Goal: Task Accomplishment & Management: Complete application form

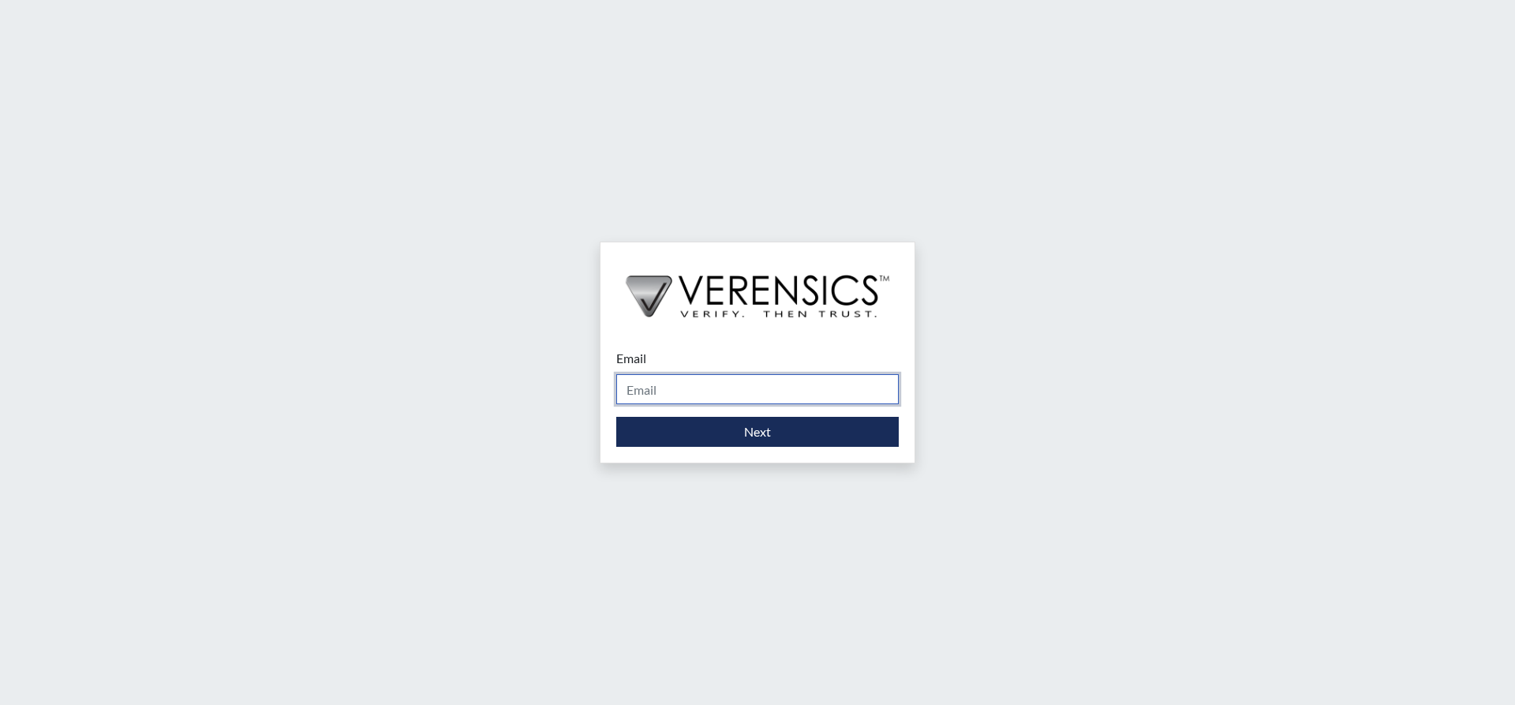
click at [683, 387] on input "Email" at bounding box center [757, 389] width 282 height 30
type input "[PERSON_NAME][EMAIL_ADDRESS][DOMAIN_NAME]"
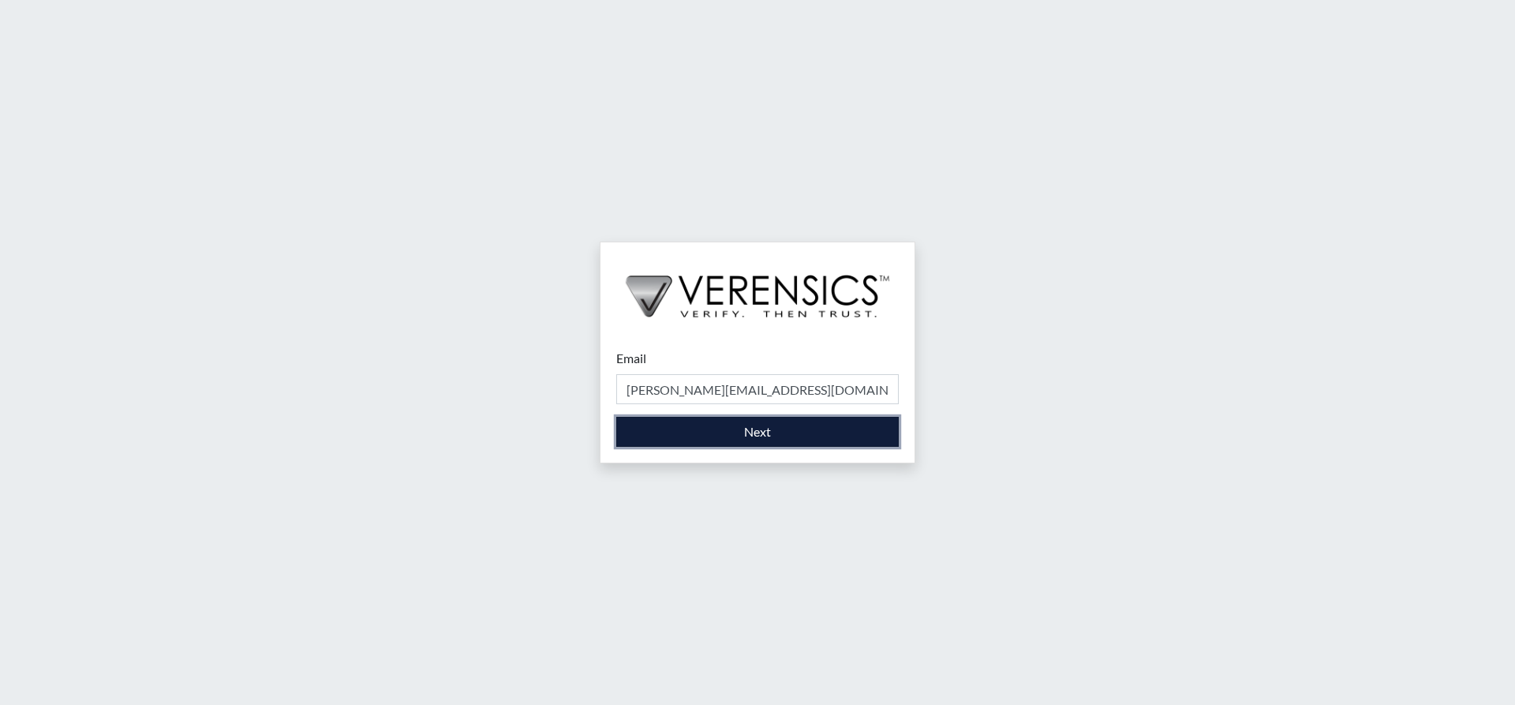
click at [739, 431] on button "Next" at bounding box center [757, 432] width 282 height 30
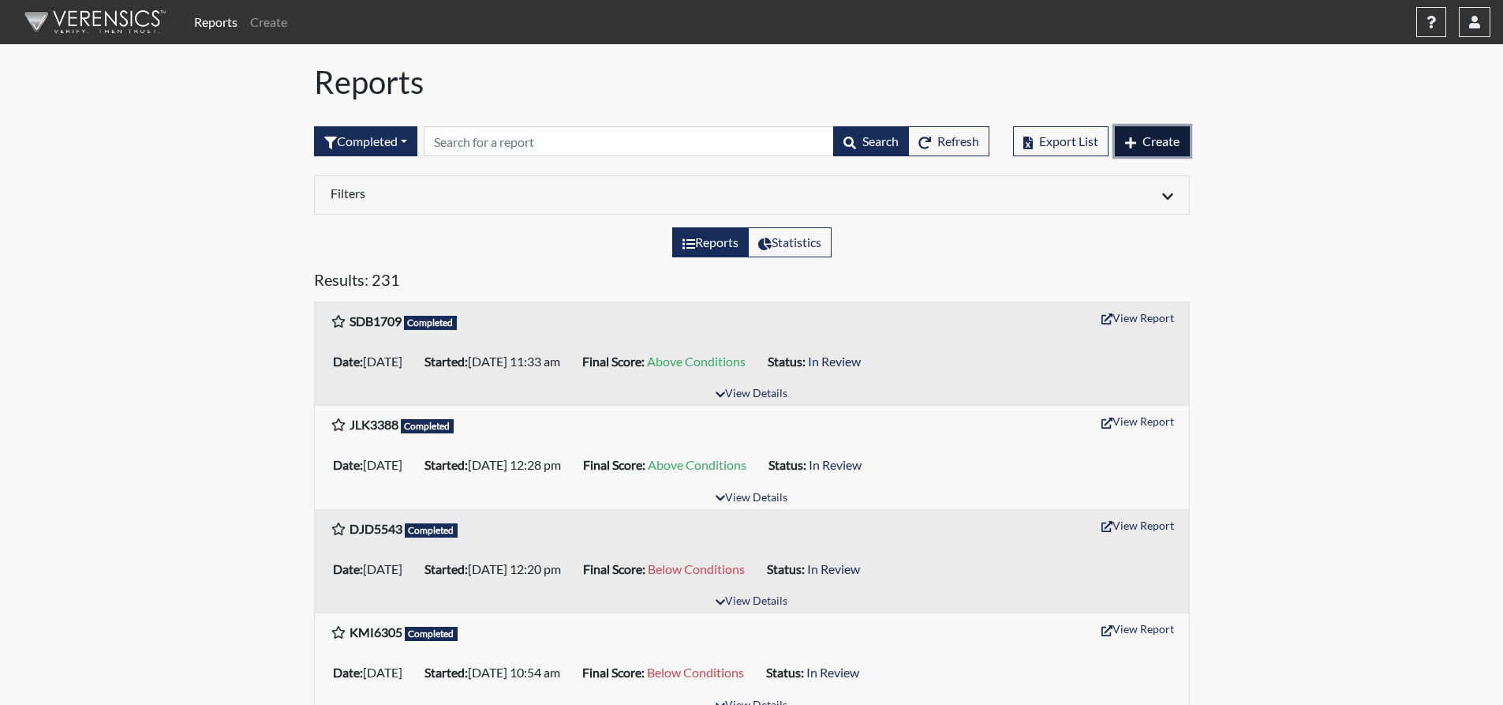
click at [1169, 141] on span "Create" at bounding box center [1160, 140] width 37 height 15
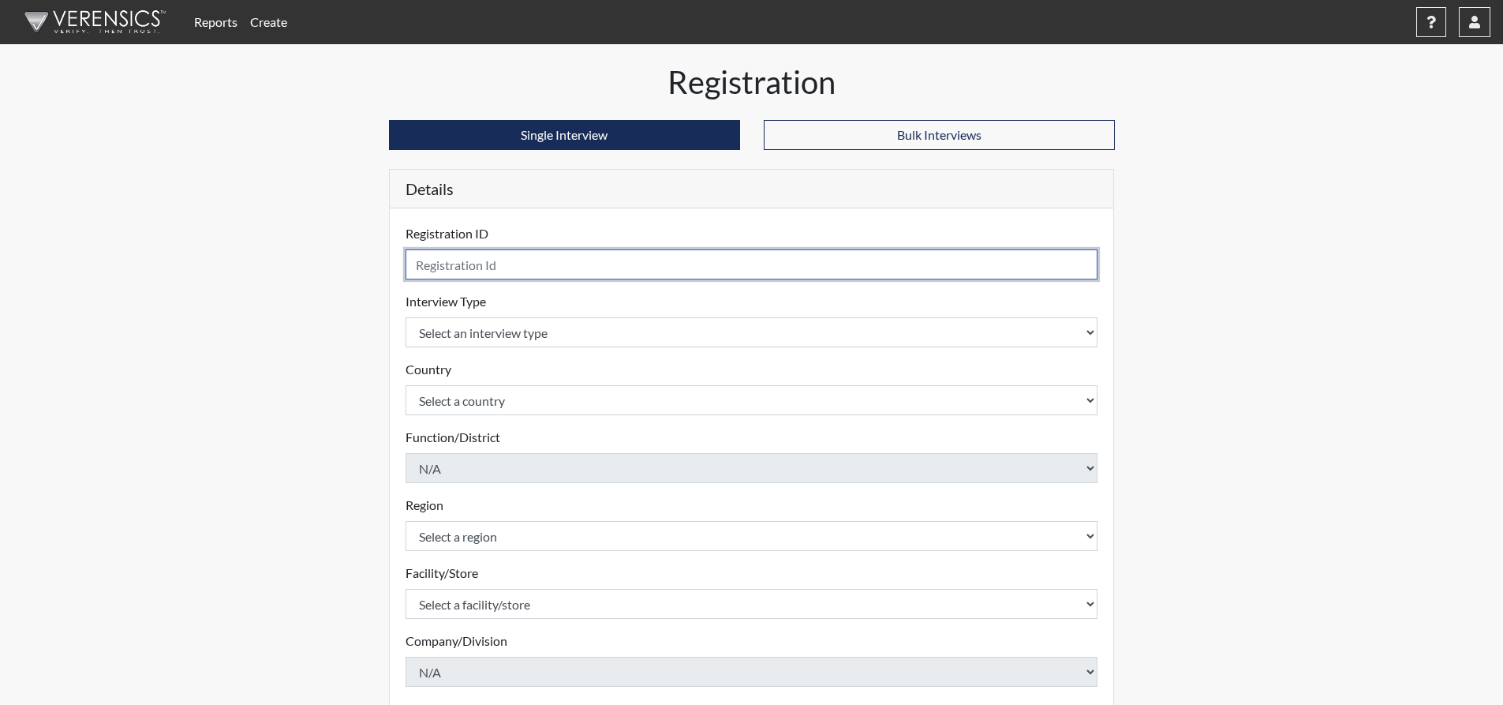
click at [555, 265] on input "text" at bounding box center [752, 264] width 693 height 30
type input "mnb6676"
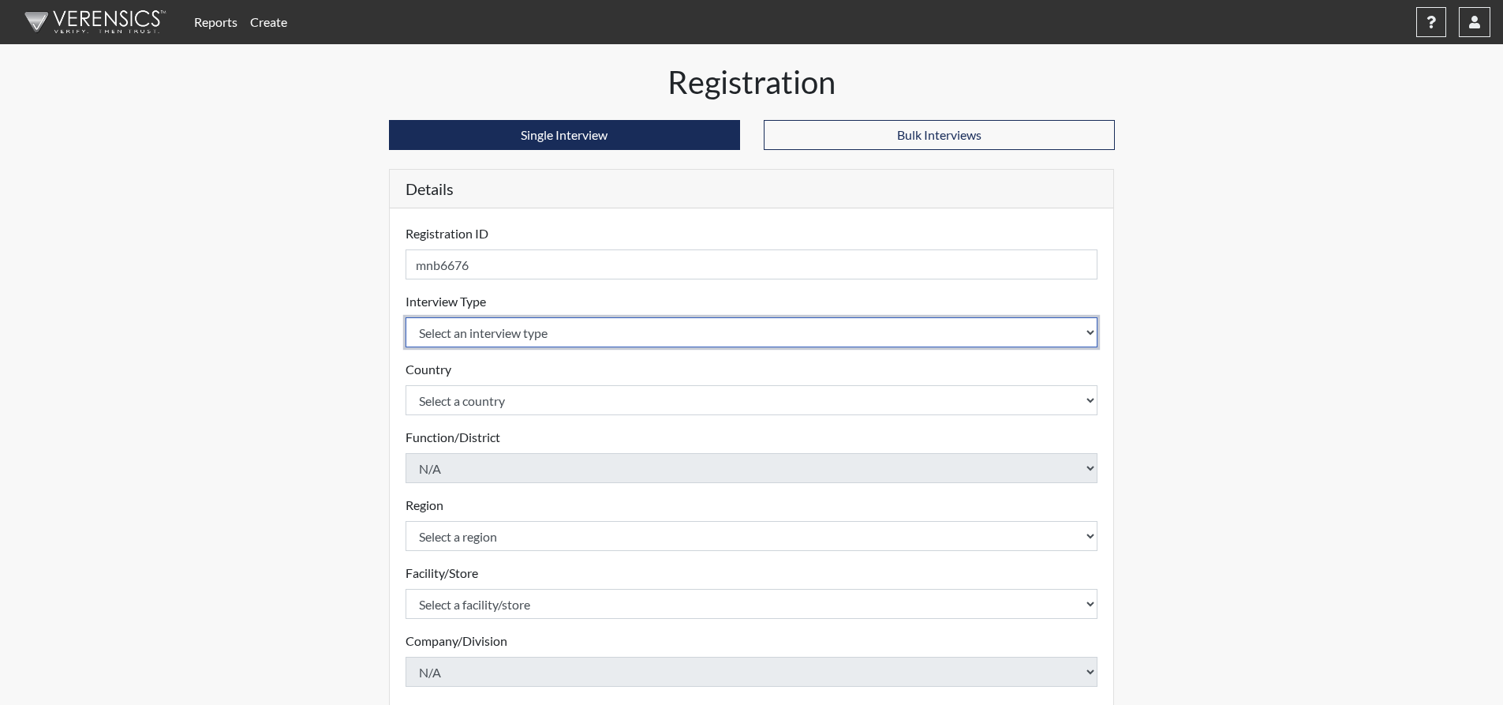
click at [652, 335] on select "Select an interview type Corrections Pre-Employment" at bounding box center [752, 332] width 693 height 30
select select "ff733e93-e1bf-11ea-9c9f-0eff0cf7eb8f"
click at [406, 317] on select "Select an interview type Corrections Pre-Employment" at bounding box center [752, 332] width 693 height 30
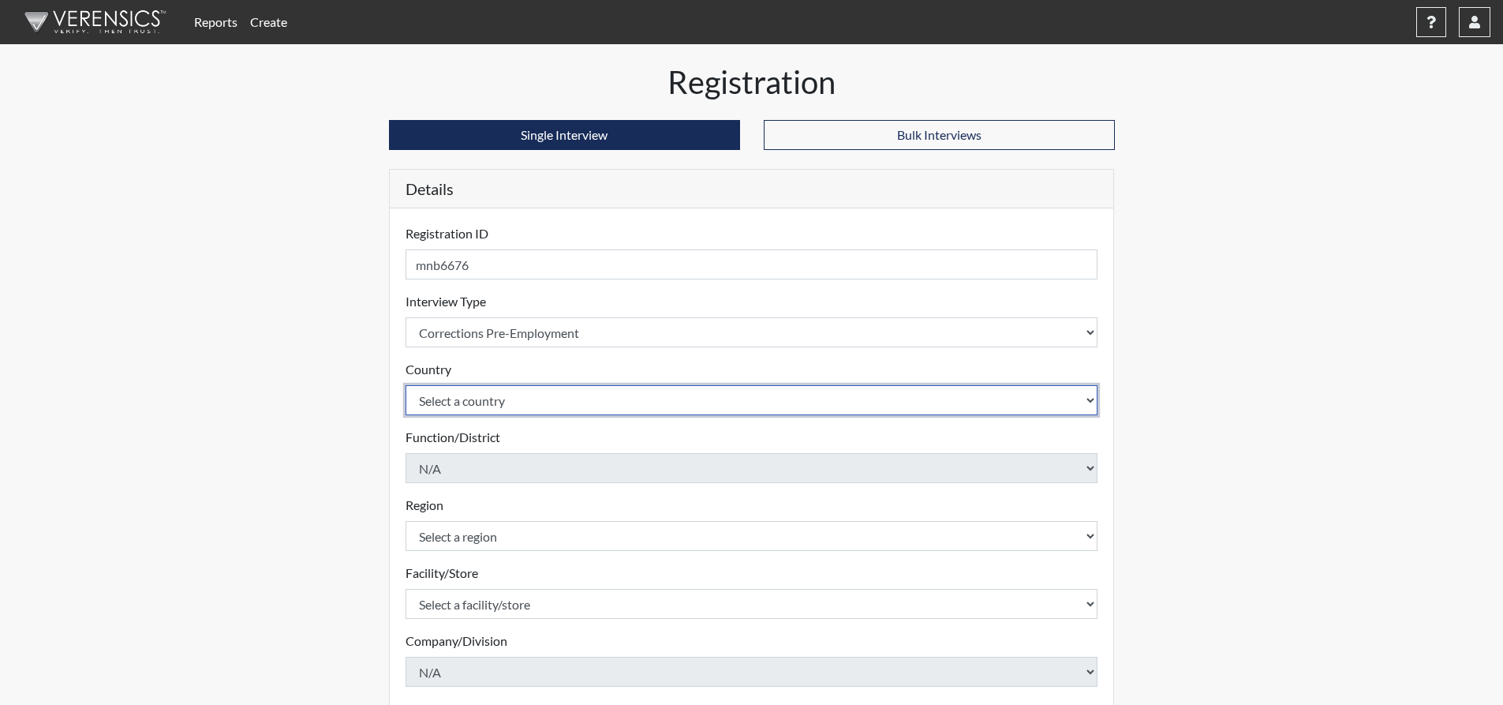
click at [632, 404] on select "Select a country [GEOGRAPHIC_DATA] [GEOGRAPHIC_DATA]" at bounding box center [752, 400] width 693 height 30
select select "united-states-of-[GEOGRAPHIC_DATA]"
click at [406, 385] on select "Select a country [GEOGRAPHIC_DATA] [GEOGRAPHIC_DATA]" at bounding box center [752, 400] width 693 height 30
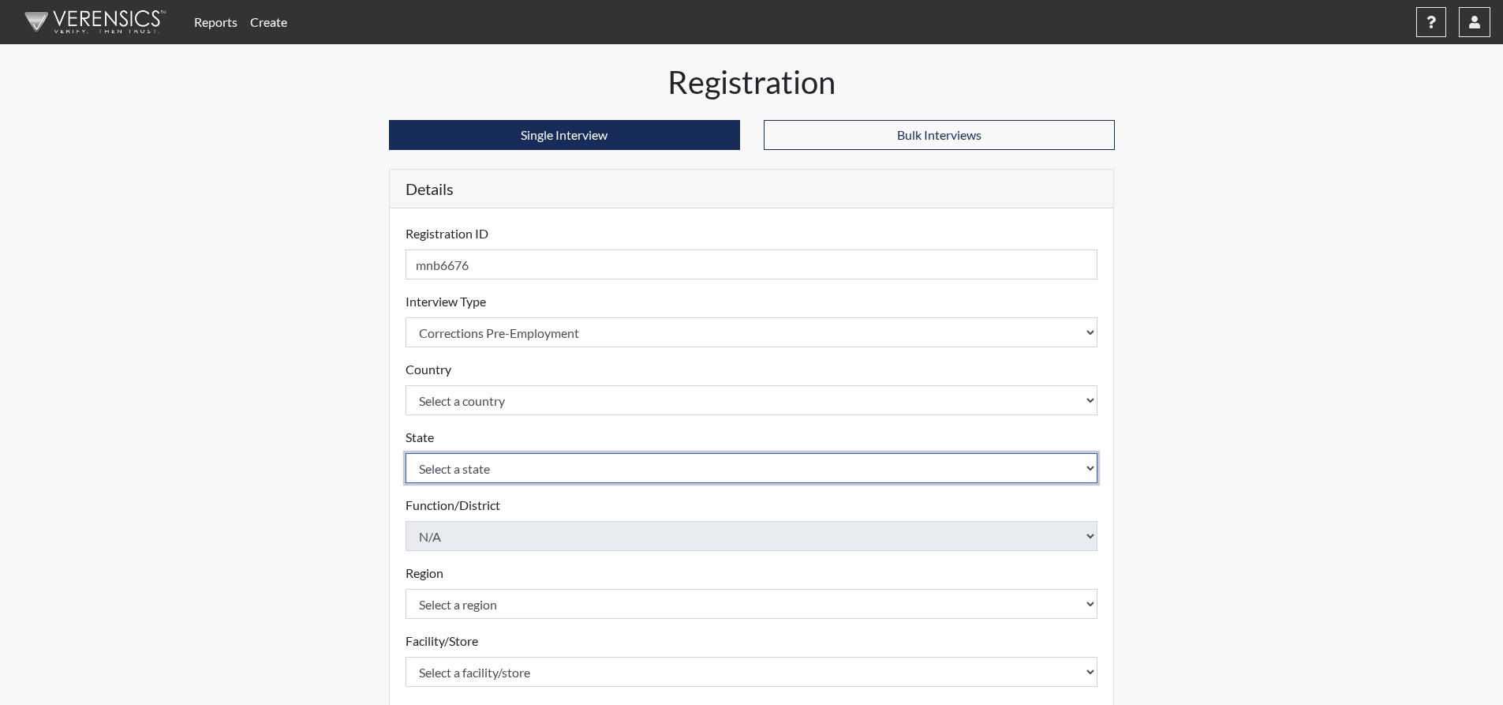
click at [625, 466] on select "Select a state [US_STATE] [US_STATE] [US_STATE] [US_STATE] [US_STATE] [US_STATE…" at bounding box center [752, 468] width 693 height 30
select select "GA"
click at [406, 453] on select "Select a state [US_STATE] [US_STATE] [US_STATE] [US_STATE] [US_STATE] [US_STATE…" at bounding box center [752, 468] width 693 height 30
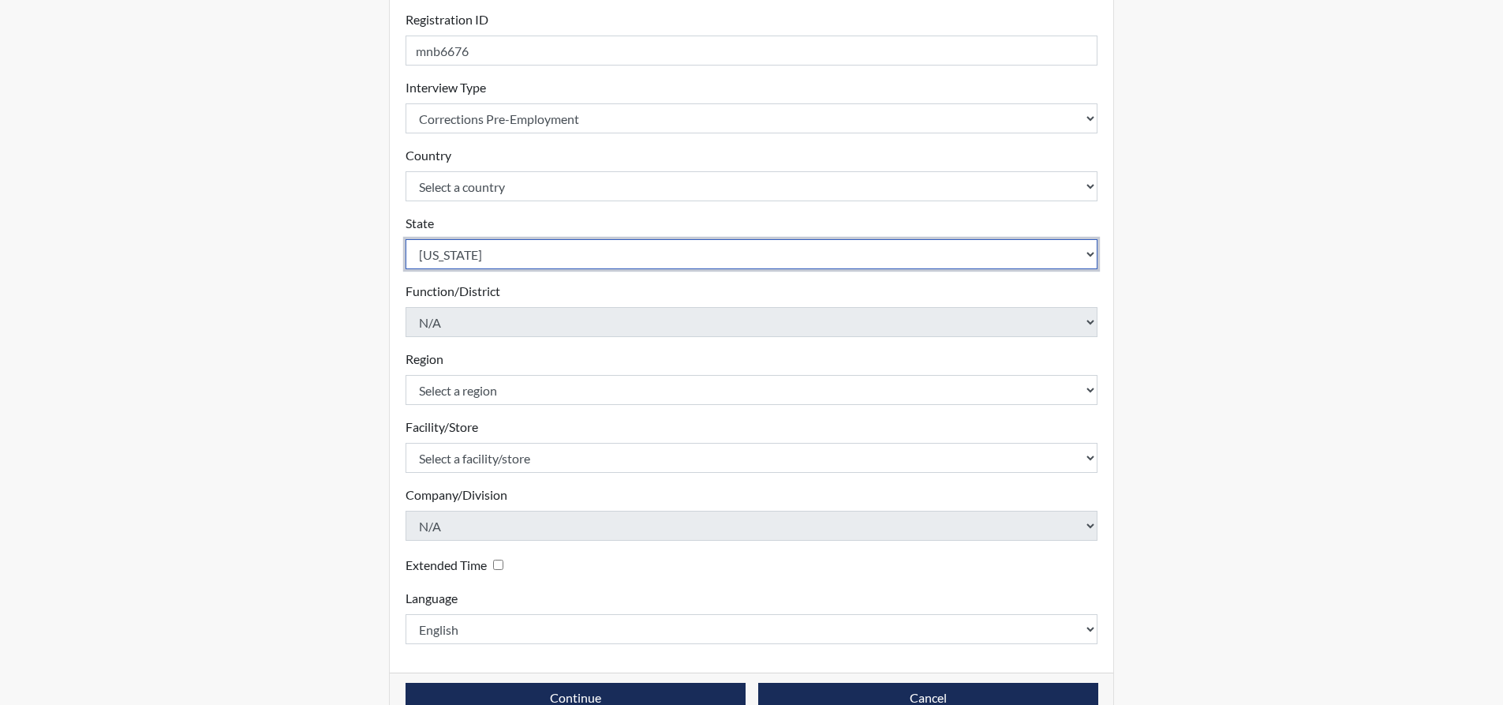
scroll to position [251, 0]
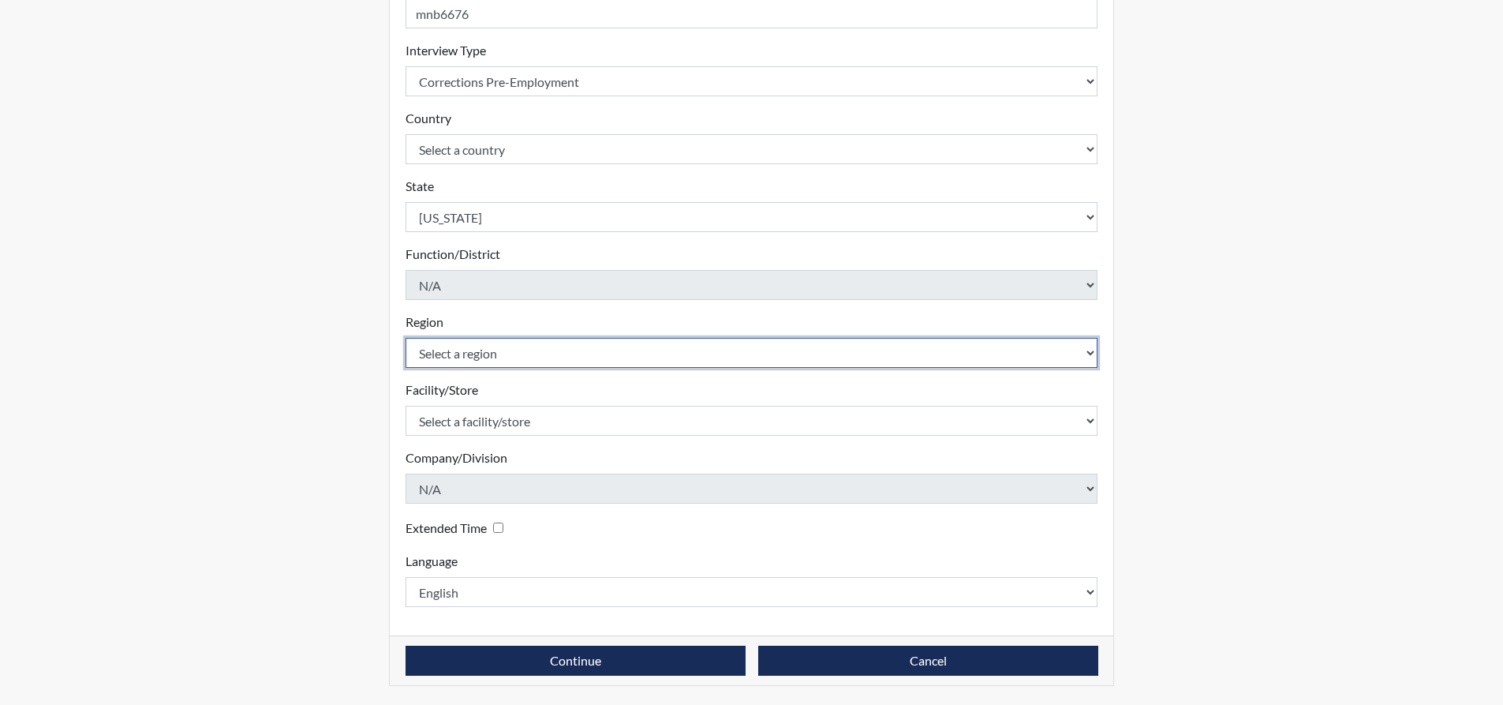
click at [576, 351] on select "Select a region [GEOGRAPHIC_DATA]" at bounding box center [752, 353] width 693 height 30
select select "743fb50d-a618-40f0-9631-f2ad6878b8a9"
click at [406, 338] on select "Select a region [GEOGRAPHIC_DATA]" at bounding box center [752, 353] width 693 height 30
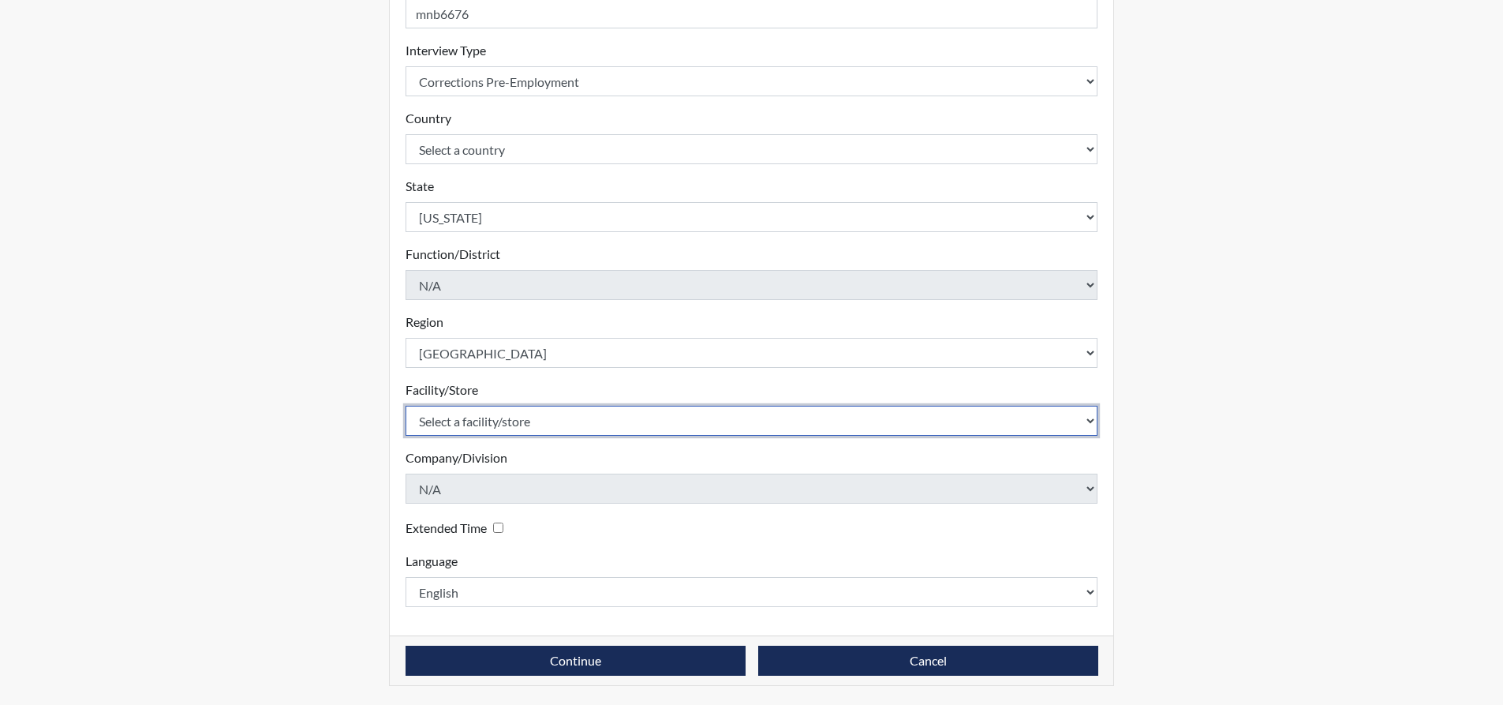
click at [569, 422] on select "Select a facility/store [PERSON_NAME]" at bounding box center [752, 421] width 693 height 30
select select "8e910059-186f-4f58-84aa-e2c3cd0b85af"
click at [406, 406] on select "Select a facility/store [PERSON_NAME]" at bounding box center [752, 421] width 693 height 30
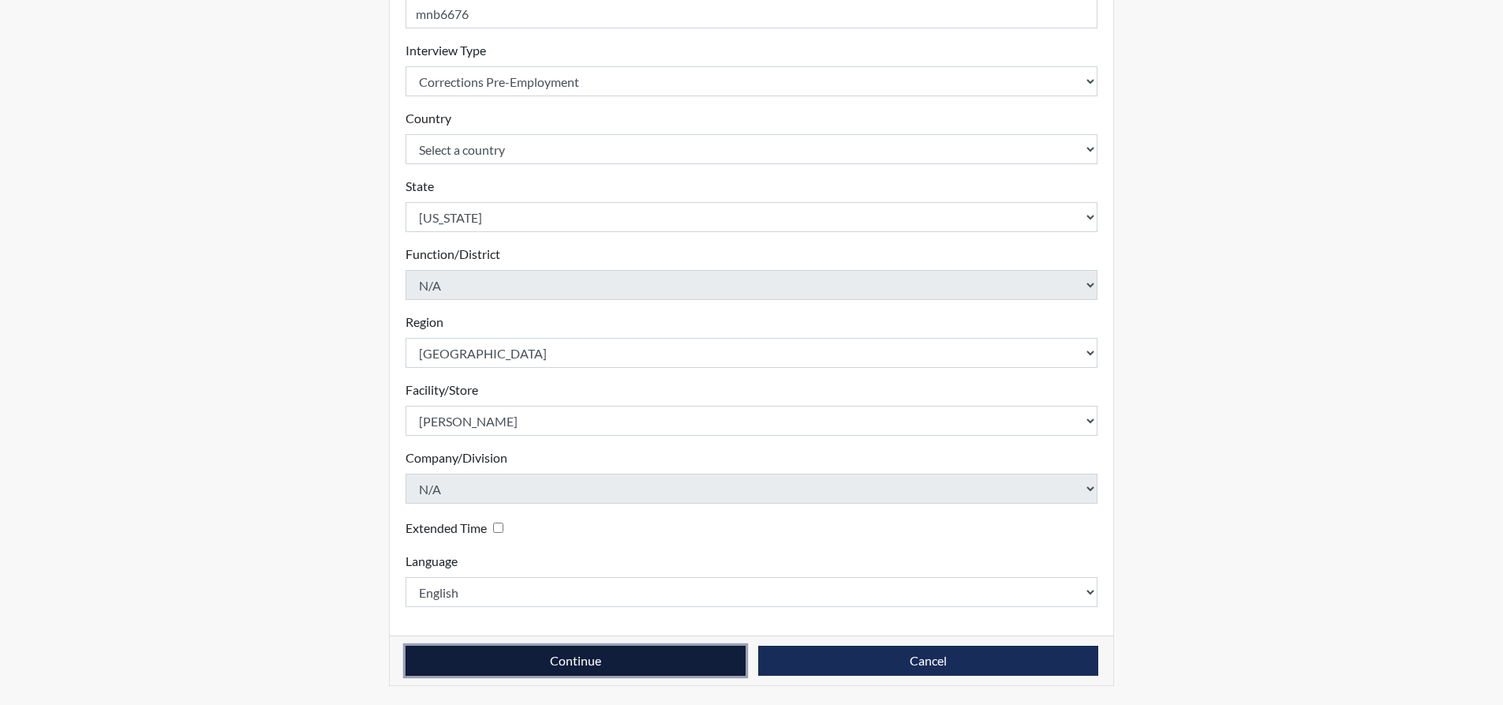
click at [566, 664] on button "Continue" at bounding box center [576, 660] width 340 height 30
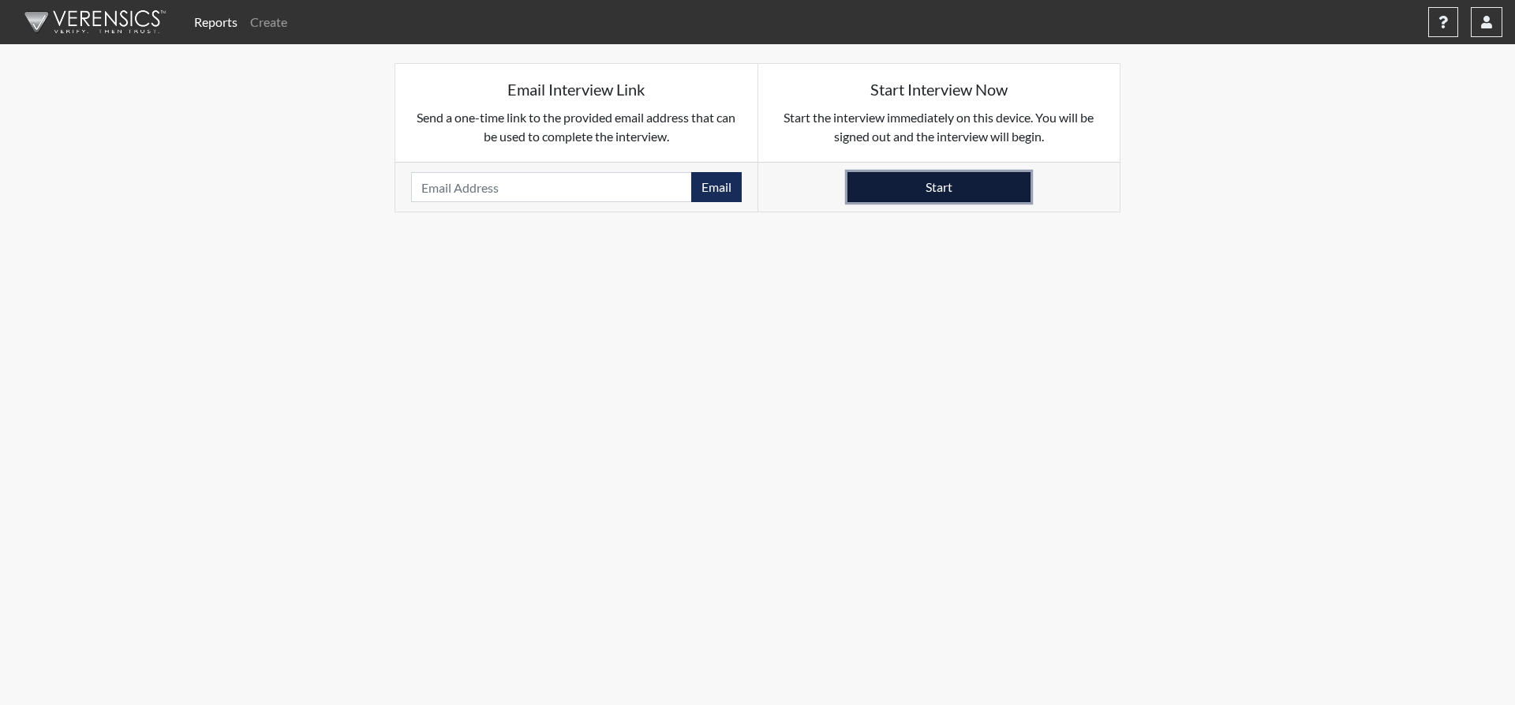
click at [936, 180] on button "Start" at bounding box center [938, 187] width 183 height 30
